Goal: Task Accomplishment & Management: Complete application form

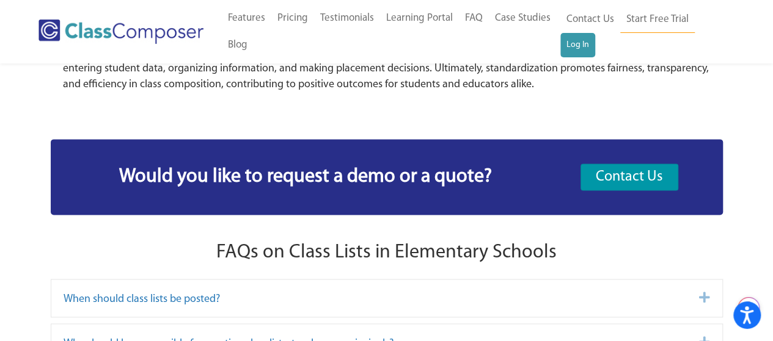
scroll to position [7512, 0]
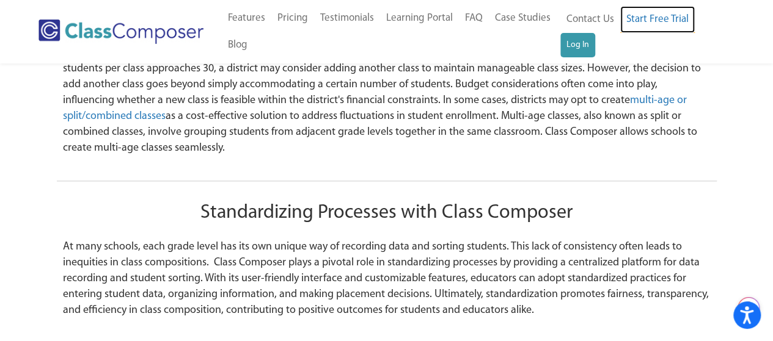
click at [664, 29] on link "Start Free Trial" at bounding box center [657, 19] width 75 height 27
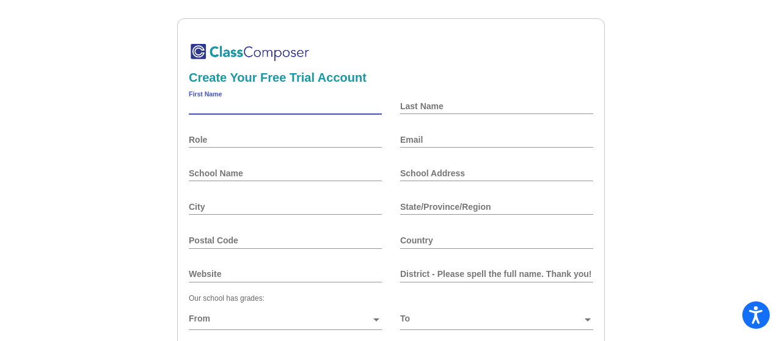
click at [233, 109] on input "First Name" at bounding box center [285, 106] width 193 height 10
type input "[MEDICAL_DATA]"
click at [410, 110] on input "Last Name" at bounding box center [496, 106] width 193 height 10
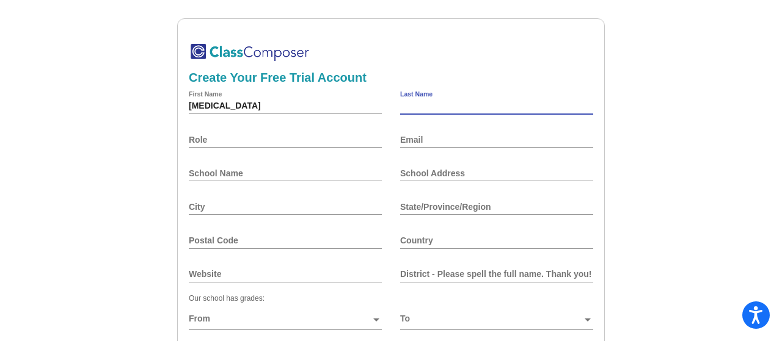
type input "[PERSON_NAME]"
click at [293, 123] on div "[PERSON_NAME] First Name" at bounding box center [285, 108] width 193 height 34
click at [286, 142] on input "Role" at bounding box center [285, 140] width 193 height 10
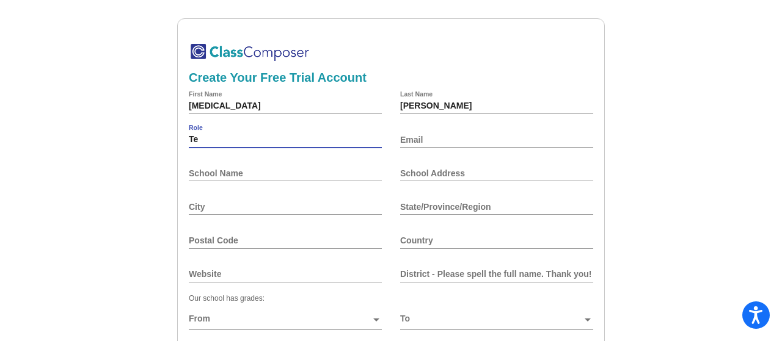
type input "T"
type input "elementary Teacher"
click at [415, 133] on div "Email" at bounding box center [496, 139] width 193 height 29
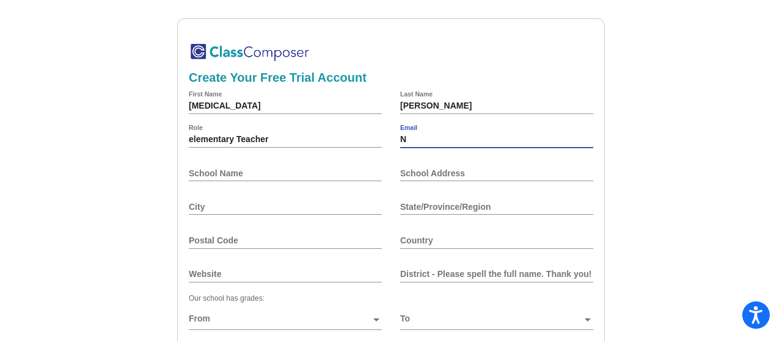
type input "[EMAIL_ADDRESS][DOMAIN_NAME]"
click at [227, 177] on input "School Name" at bounding box center [285, 174] width 193 height 10
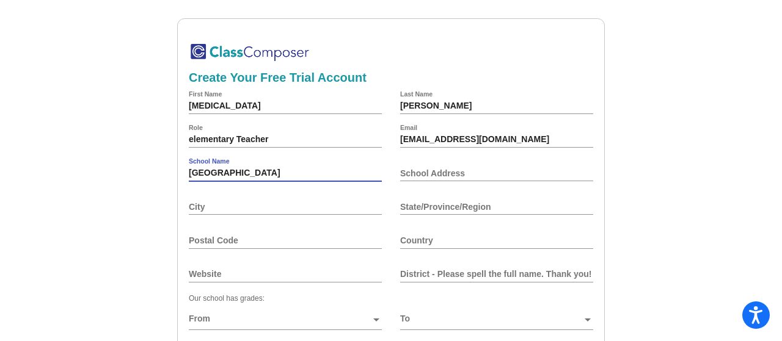
type input "[GEOGRAPHIC_DATA]"
click at [448, 176] on input "School Address" at bounding box center [496, 174] width 193 height 10
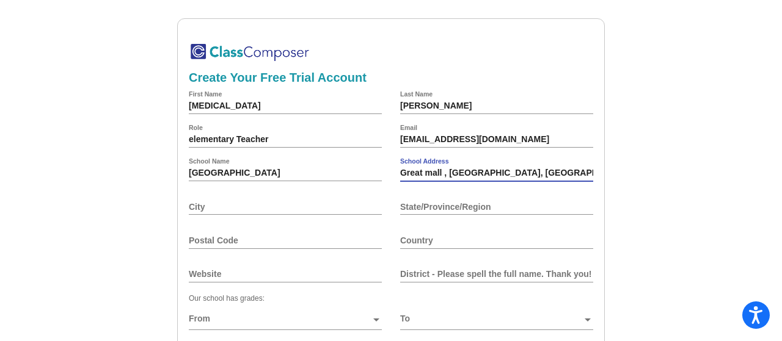
click at [353, 206] on input "City" at bounding box center [285, 207] width 193 height 10
drag, startPoint x: 470, startPoint y: 174, endPoint x: 481, endPoint y: 174, distance: 10.4
click at [470, 174] on input "Great mall , [GEOGRAPHIC_DATA], [GEOGRAPHIC_DATA]" at bounding box center [496, 174] width 193 height 10
click at [293, 198] on div "City" at bounding box center [285, 206] width 193 height 29
click at [293, 203] on input "City" at bounding box center [285, 207] width 193 height 10
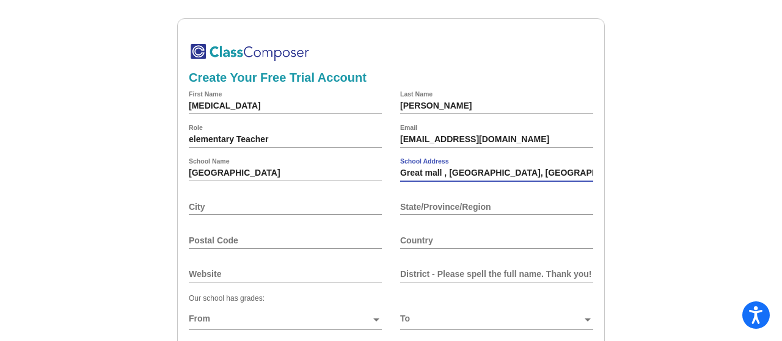
drag, startPoint x: 479, startPoint y: 174, endPoint x: 448, endPoint y: 174, distance: 31.8
click at [448, 174] on input "Great mall , [GEOGRAPHIC_DATA], [GEOGRAPHIC_DATA]" at bounding box center [496, 174] width 193 height 10
type input "[GEOGRAPHIC_DATA] , [GEOGRAPHIC_DATA]"
click at [297, 202] on div "City" at bounding box center [285, 206] width 193 height 29
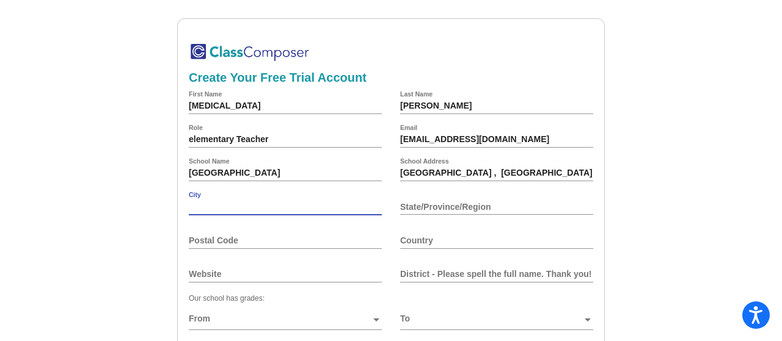
click at [292, 208] on input "City" at bounding box center [285, 207] width 193 height 10
paste input "Milpitas,"
type input "Milpitas"
click at [425, 204] on input "State/Province/Region" at bounding box center [496, 207] width 193 height 10
drag, startPoint x: 462, startPoint y: 170, endPoint x: 449, endPoint y: 176, distance: 14.2
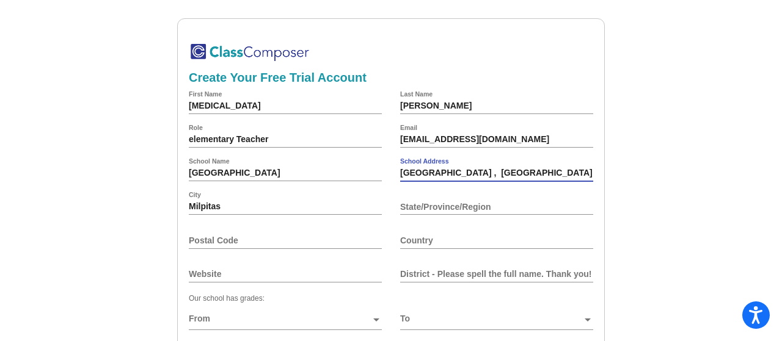
click at [449, 176] on input "[GEOGRAPHIC_DATA] , [GEOGRAPHIC_DATA]" at bounding box center [496, 174] width 193 height 10
type input "Great mall ,"
click at [442, 204] on input "State/Province/Region" at bounding box center [496, 207] width 193 height 10
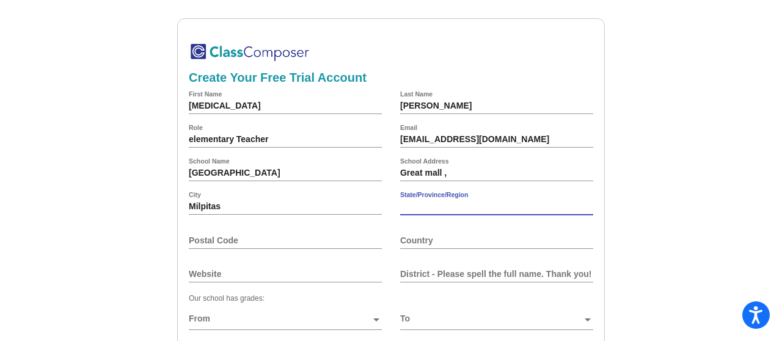
paste input "CA"
type input "CA"
click at [296, 246] on input "Postal Code" at bounding box center [285, 241] width 193 height 10
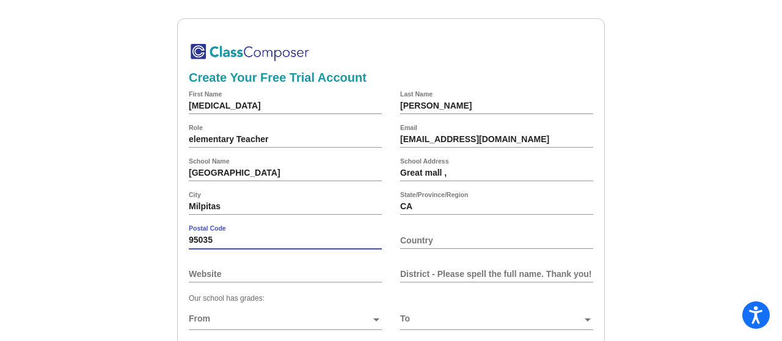
type input "95035"
click at [427, 245] on input "Country" at bounding box center [496, 241] width 193 height 10
drag, startPoint x: 414, startPoint y: 206, endPoint x: 399, endPoint y: 207, distance: 14.7
click at [400, 207] on input "CA" at bounding box center [496, 207] width 193 height 10
click at [445, 176] on input "Great mall ," at bounding box center [496, 174] width 193 height 10
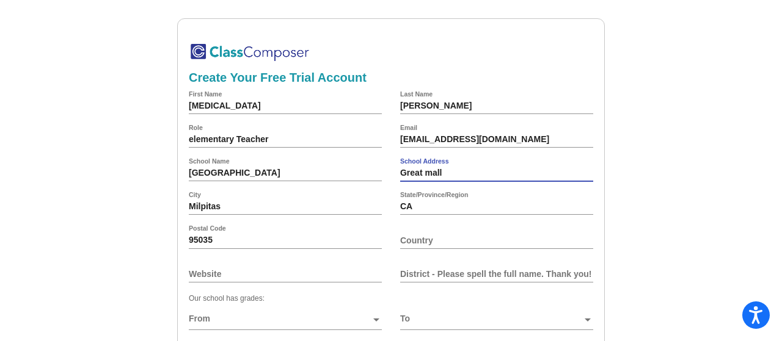
type input "Great mall"
click at [431, 239] on input "Country" at bounding box center [496, 241] width 193 height 10
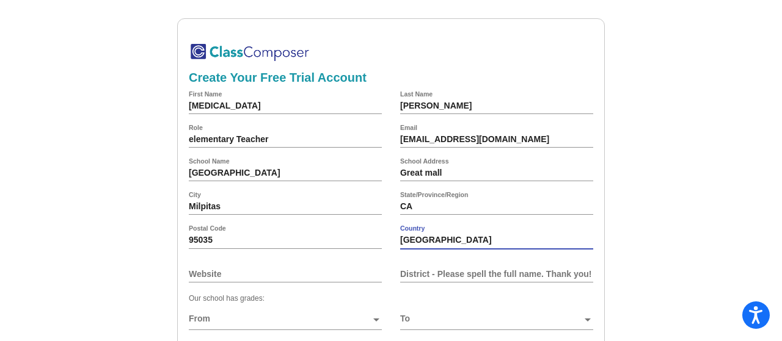
type input "[GEOGRAPHIC_DATA]"
click at [272, 268] on div "Website" at bounding box center [285, 274] width 193 height 29
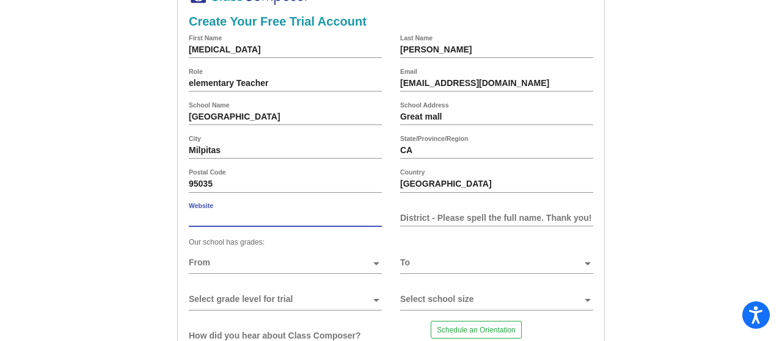
scroll to position [122, 0]
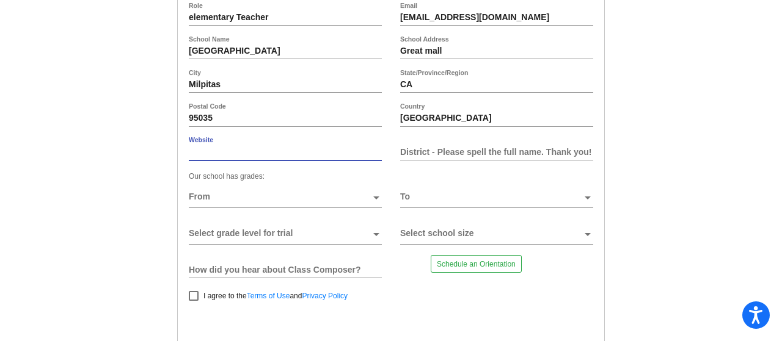
click at [508, 155] on input "District - Please spell the full name. Thank you!" at bounding box center [496, 152] width 193 height 10
click at [319, 152] on input "Website" at bounding box center [285, 152] width 193 height 10
click at [260, 202] on span at bounding box center [280, 197] width 182 height 10
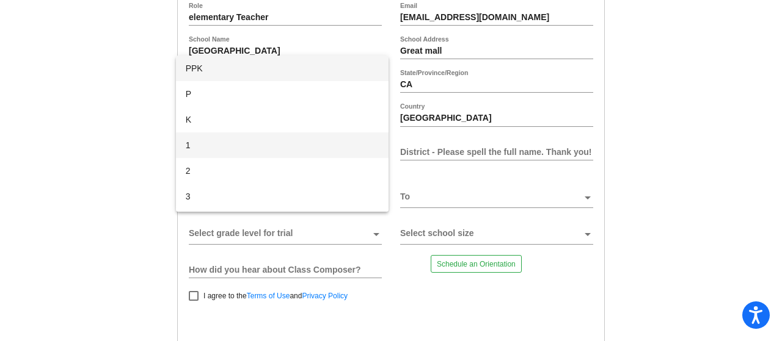
click at [209, 141] on span "1" at bounding box center [282, 146] width 193 height 26
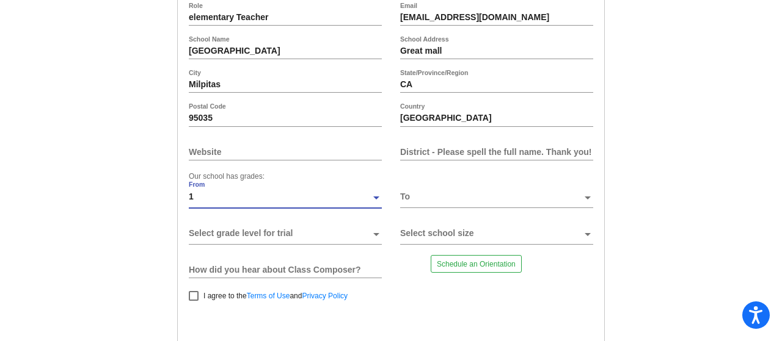
click at [212, 203] on div "1" at bounding box center [280, 201] width 182 height 18
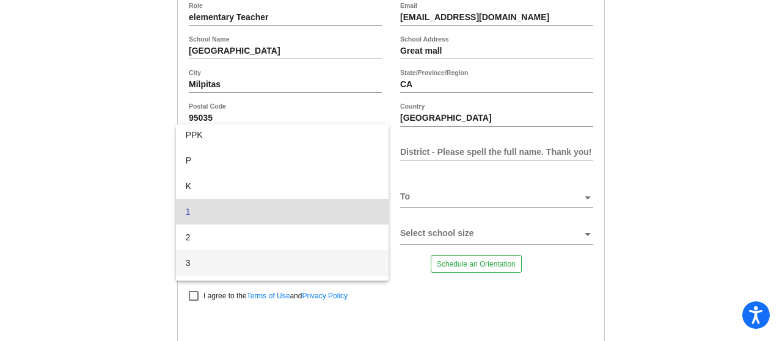
scroll to position [0, 0]
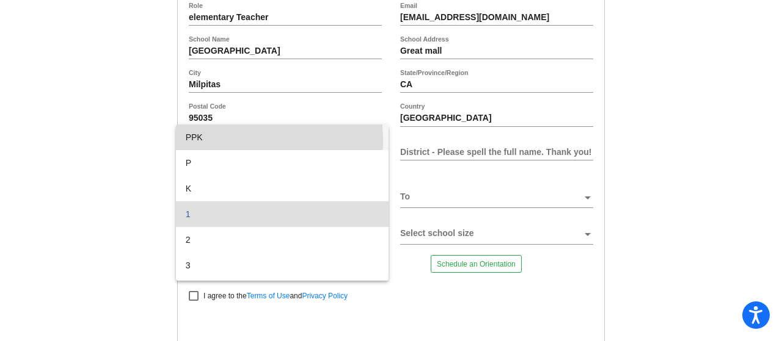
click at [224, 140] on span "PPK" at bounding box center [282, 138] width 193 height 26
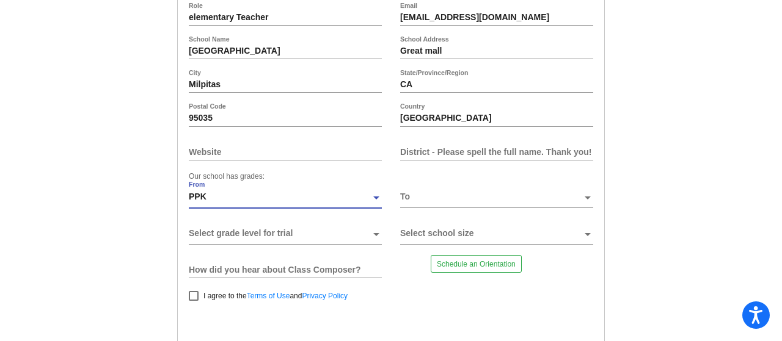
click at [518, 195] on span at bounding box center [491, 197] width 182 height 10
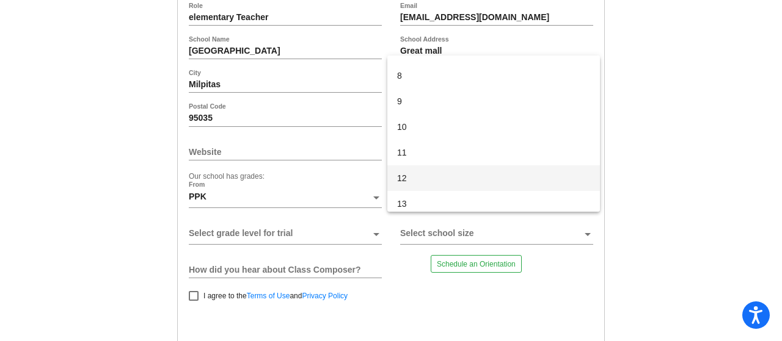
scroll to position [228, 0]
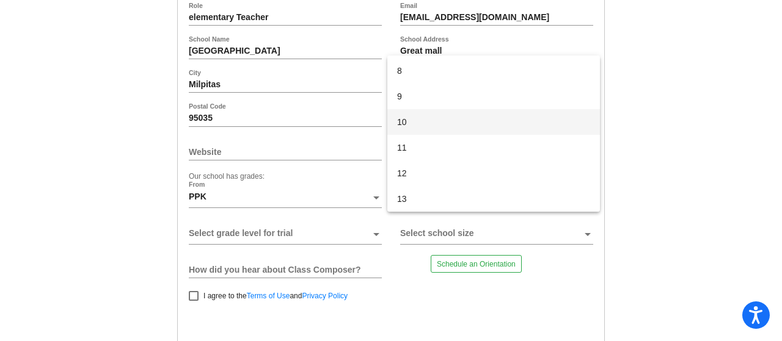
click at [425, 122] on span "10" at bounding box center [493, 122] width 193 height 26
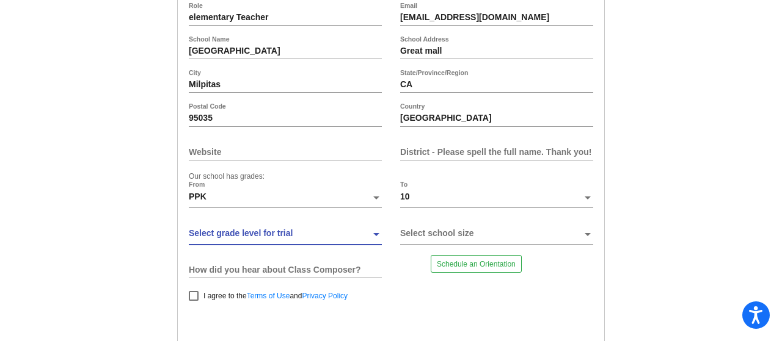
click at [255, 235] on span at bounding box center [280, 234] width 182 height 10
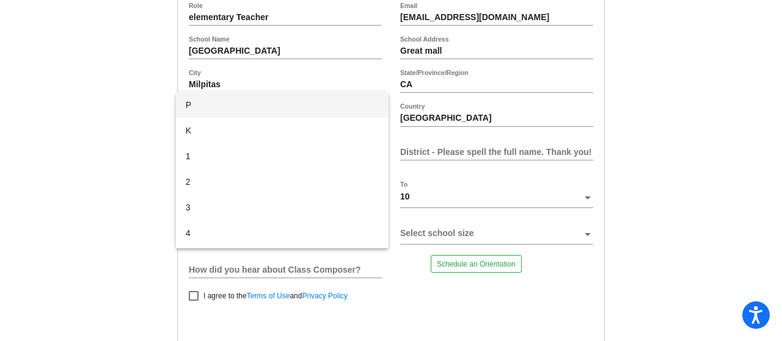
click at [76, 220] on div at bounding box center [391, 170] width 782 height 341
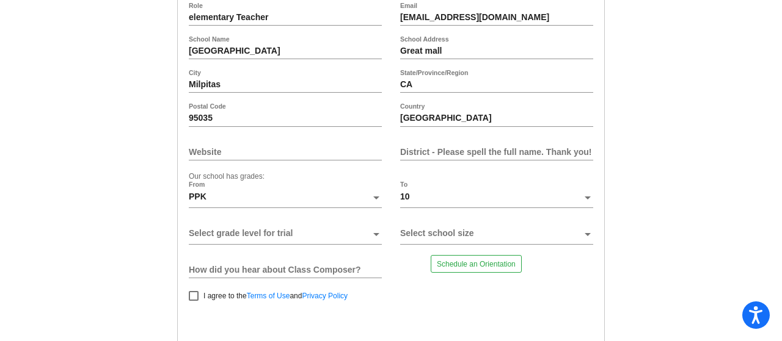
click at [250, 236] on span at bounding box center [280, 234] width 182 height 10
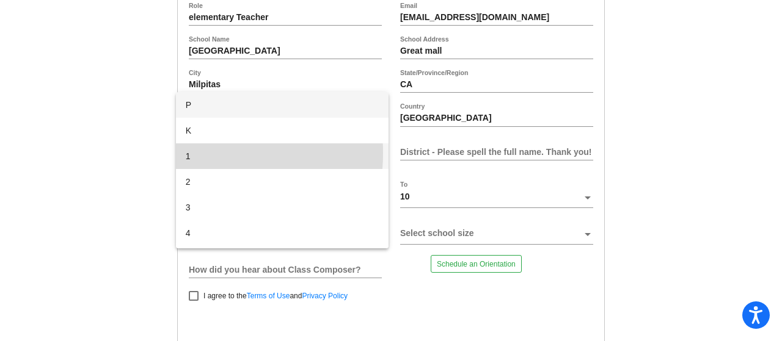
click at [191, 153] on span "1" at bounding box center [282, 157] width 193 height 26
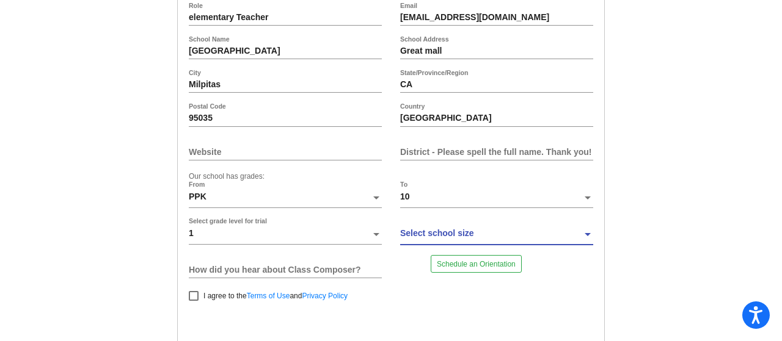
click at [477, 241] on div at bounding box center [491, 238] width 182 height 18
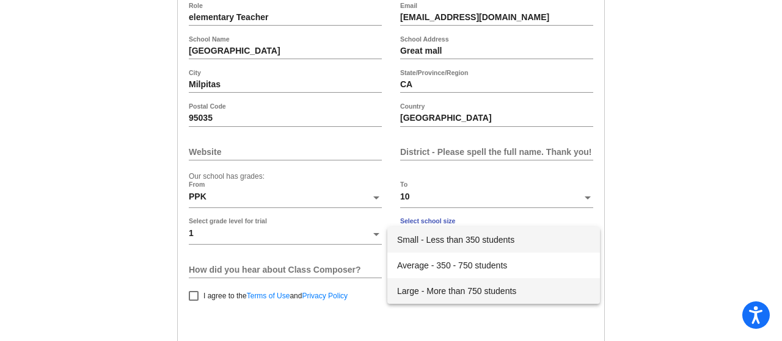
click at [475, 293] on span "Large - More than 750 students" at bounding box center [493, 291] width 193 height 26
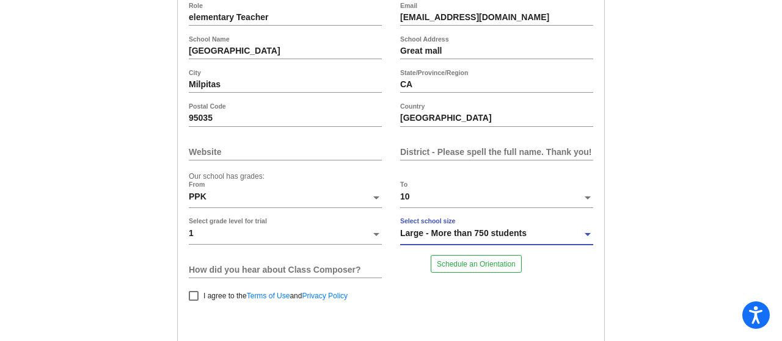
scroll to position [178, 0]
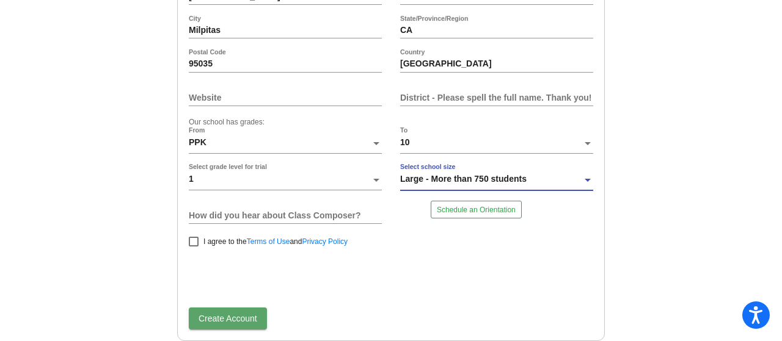
click at [189, 241] on div at bounding box center [194, 242] width 10 height 10
click at [193, 247] on input "I agree to the Terms of Use and Privacy Policy" at bounding box center [193, 247] width 1 height 1
checkbox input "true"
click at [348, 222] on div "How did you hear about Class Composer?" at bounding box center [285, 215] width 193 height 29
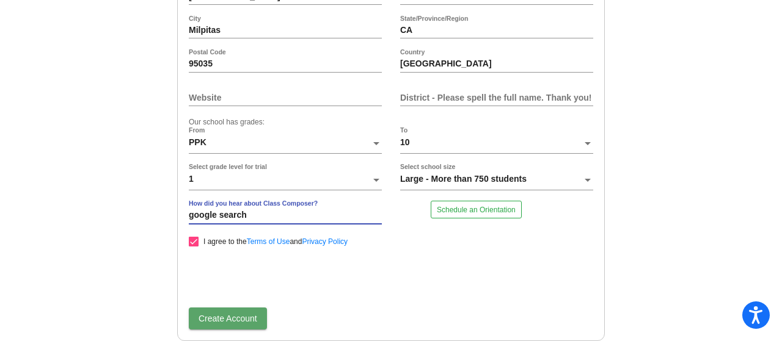
type input "google search"
click at [231, 319] on span "Create Account" at bounding box center [227, 319] width 59 height 10
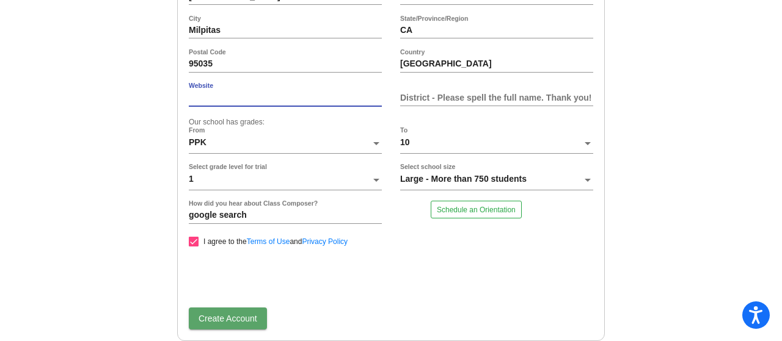
paste input "[URL][DOMAIN_NAME]"
type input "[URL][DOMAIN_NAME]"
click at [453, 100] on input "District - Please spell the full name. Thank you!" at bounding box center [496, 98] width 193 height 10
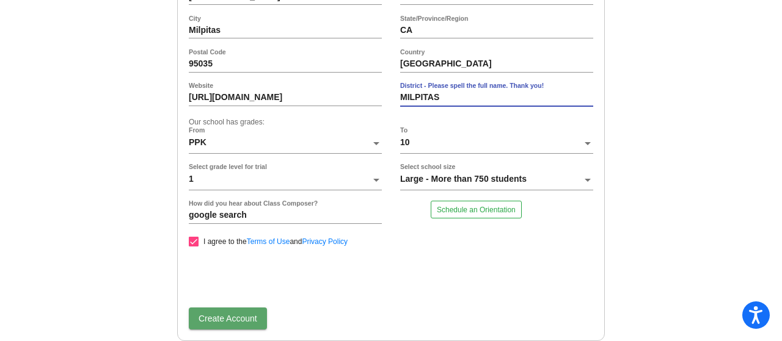
type input "MILPITAS"
click at [210, 323] on span "Create Account" at bounding box center [227, 319] width 59 height 10
